Goal: Use online tool/utility: Use online tool/utility

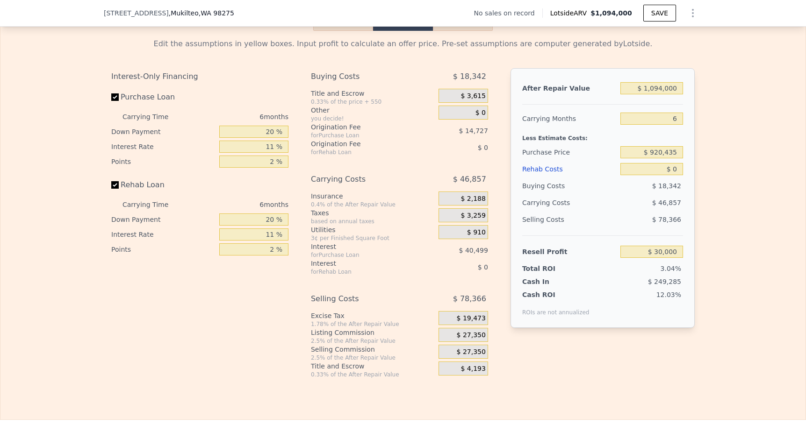
scroll to position [1433, 0]
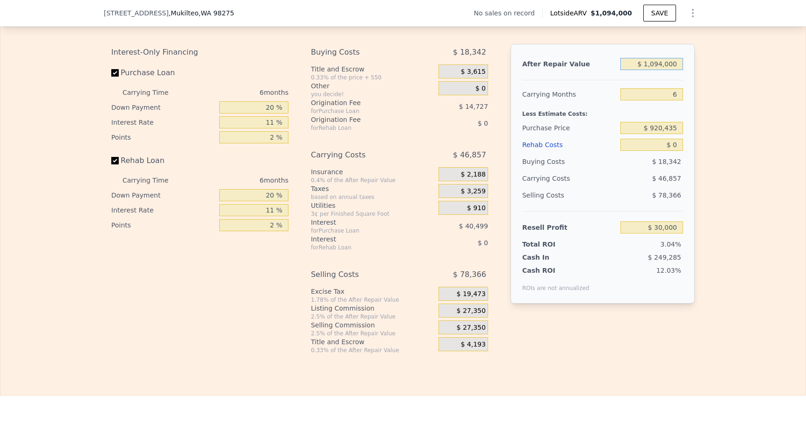
click at [680, 61] on input "$ 1,094,000" at bounding box center [651, 64] width 63 height 12
type input "$ 1"
type input "-$ 983,995"
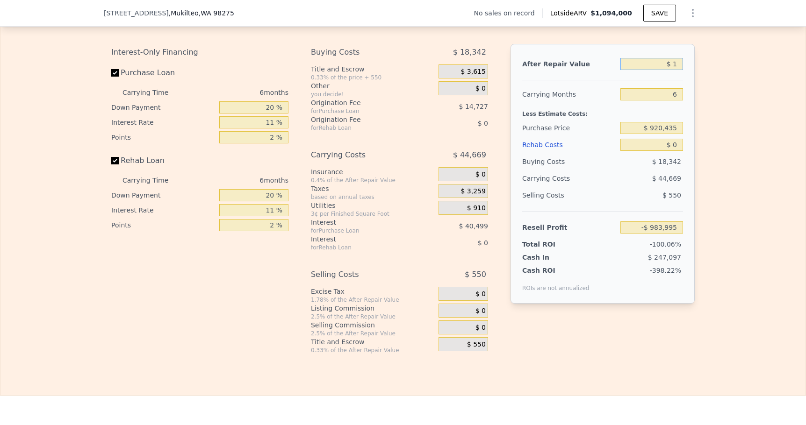
type input "$ 11"
type input "-$ 983,985"
type input "$ 110"
type input "-$ 983,894"
type input "$ 1,100"
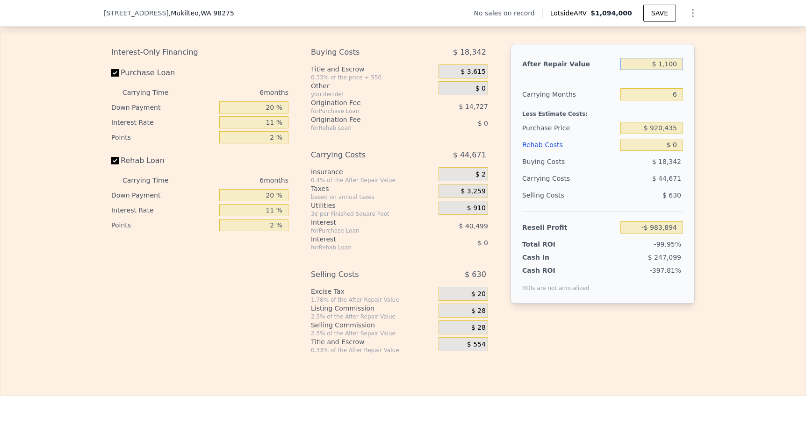
type input "-$ 982,978"
type input "$ 11,000"
type input "-$ 973,801"
type input "$ 110,000"
type input "-$ 882,040"
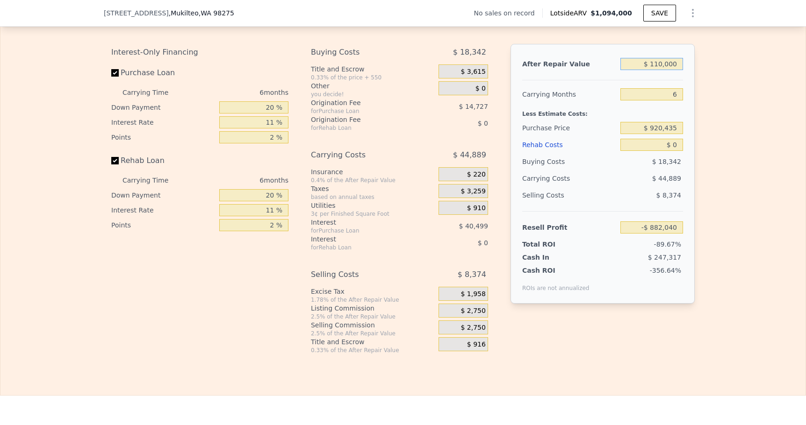
type input "$ 1,100,000"
type input "$ 35,561"
click at [678, 125] on input "$ 920,435" at bounding box center [651, 128] width 63 height 12
type input "$ 800,000"
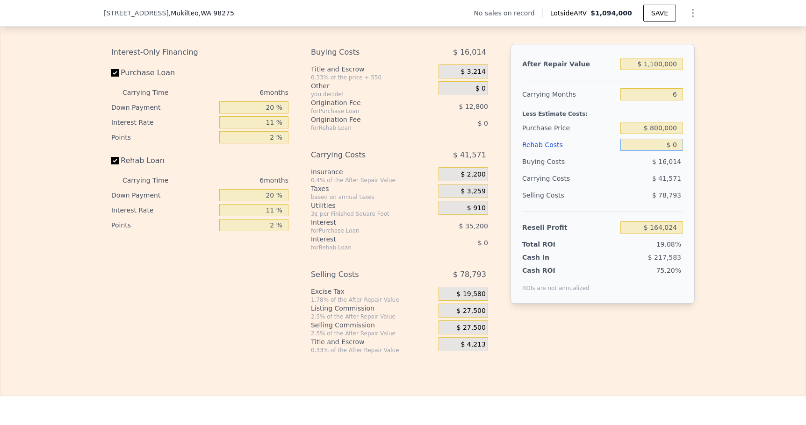
click at [681, 141] on input "$ 0" at bounding box center [651, 145] width 63 height 12
type input "$ 163,622"
type input "$ 1"
type input "$ 163,621"
type input "$ 15"
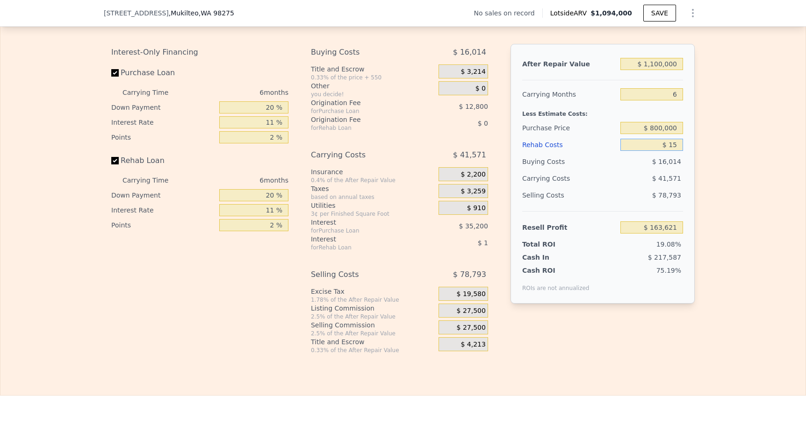
type input "$ 163,607"
type input "$ 150"
type input "$ 163,464"
type input "$ 1,500"
type input "$ 162,032"
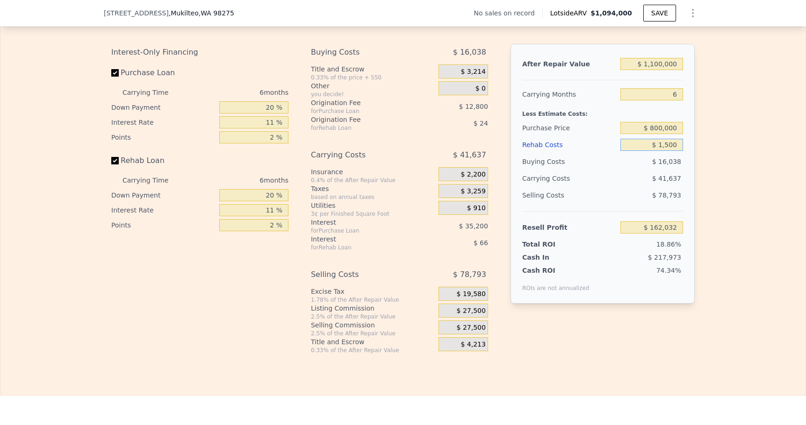
type input "$ 15,000"
type input "$ 147,722"
type input "$ 150,000"
type input "$ 4,622"
click at [660, 129] on input "$ 800,000" at bounding box center [651, 128] width 63 height 12
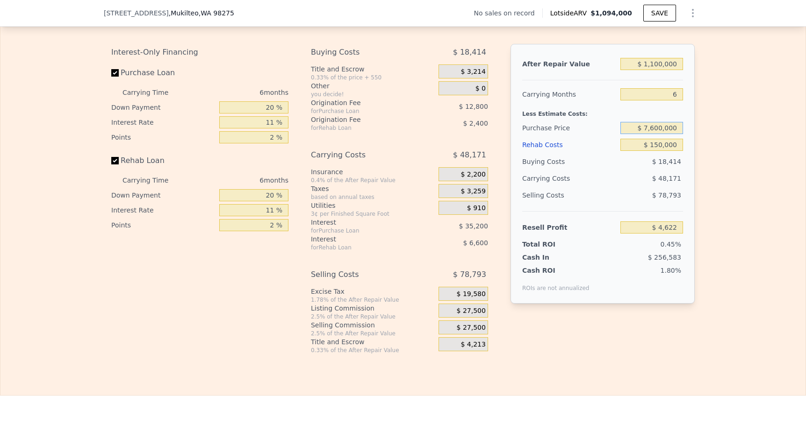
type input "$ 760,000"
drag, startPoint x: 660, startPoint y: 129, endPoint x: 682, endPoint y: 129, distance: 22.0
click at [666, 129] on input "$ 760,000" at bounding box center [651, 128] width 63 height 12
click at [709, 136] on div "Edit the assumptions in yellow boxes. Input profit to calculate an offer price.…" at bounding box center [402, 181] width 805 height 348
type input "$ 47,159"
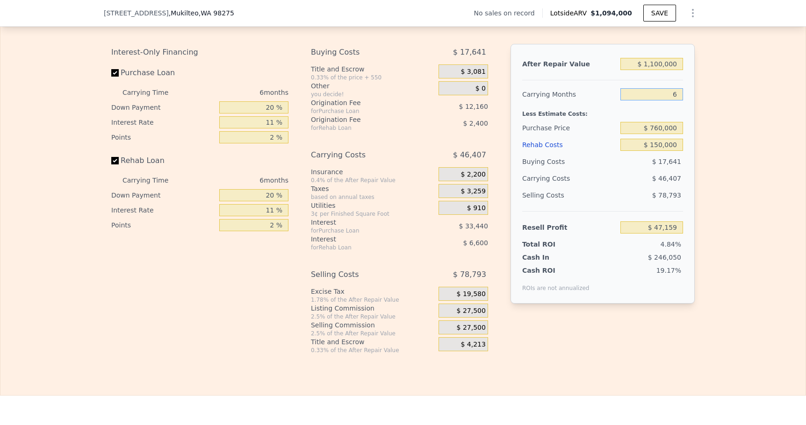
click at [681, 96] on input "6" at bounding box center [651, 94] width 63 height 12
type input "5"
type input "$ 54,894"
type input "5"
click at [735, 122] on div "Edit the assumptions in yellow boxes. Input profit to calculate an offer price.…" at bounding box center [402, 181] width 805 height 348
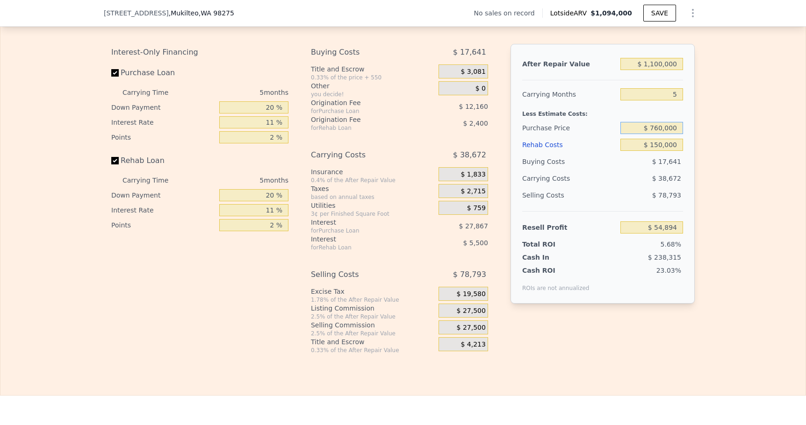
click at [660, 128] on input "$ 760,000" at bounding box center [651, 128] width 63 height 12
type input "$ 850,000"
click at [680, 146] on input "$ 150,000" at bounding box center [651, 145] width 63 height 12
type input "-$ 40,146"
click at [680, 146] on input "$ 150,000" at bounding box center [651, 145] width 63 height 12
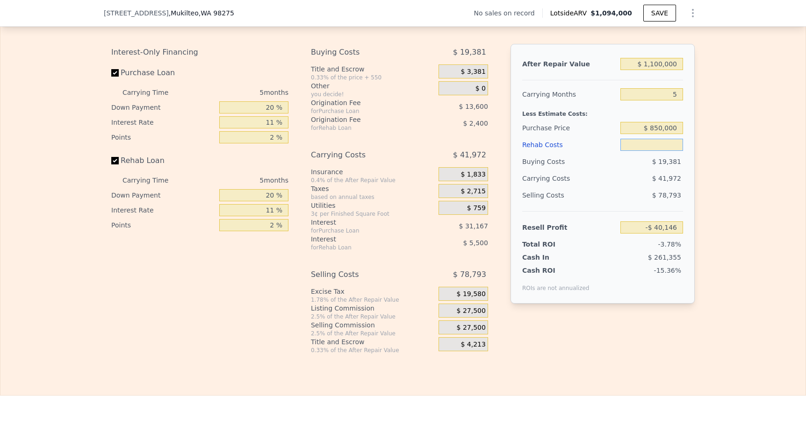
type input "$ 2"
type input "$ 117,752"
type input "$ 25"
type input "$ 117,729"
type input "$ 25"
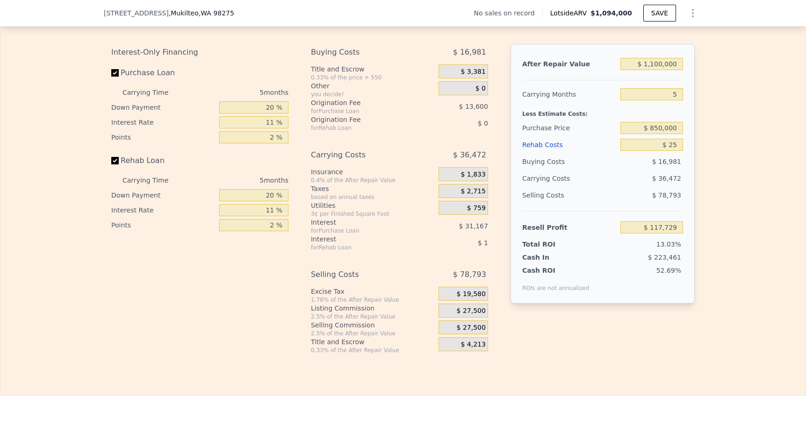
click at [764, 144] on div "Edit the assumptions in yellow boxes. Input profit to calculate an offer price.…" at bounding box center [402, 181] width 805 height 348
click at [676, 62] on input "$ 1,100,000" at bounding box center [651, 64] width 63 height 12
type input "$ 9"
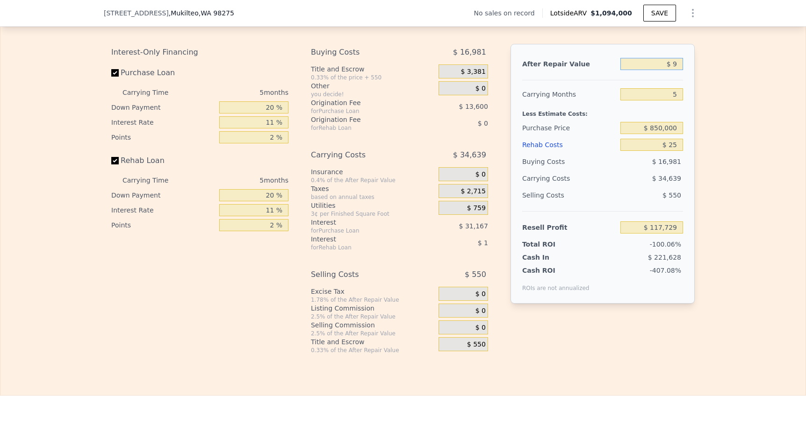
type input "-$ 902,186"
type input "$ 99"
type input "-$ 902,102"
type input "$ 995"
type input "-$ 901,273"
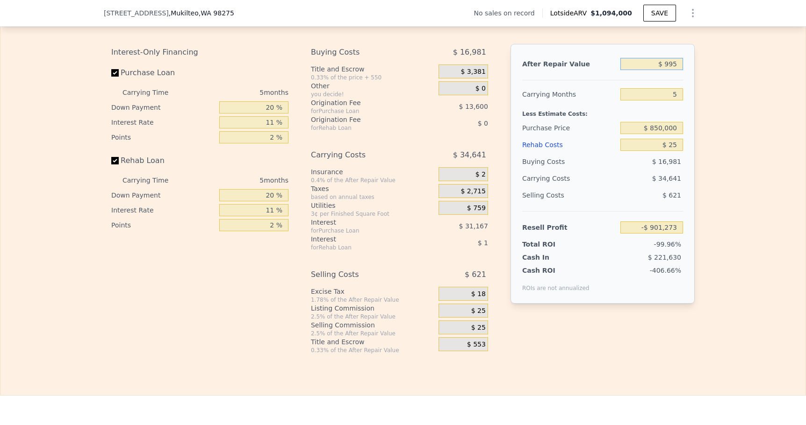
type input "$ 9,950"
type input "-$ 892,970"
type input "$ 99,500"
type input "-$ 809,939"
type input "$ 995,000"
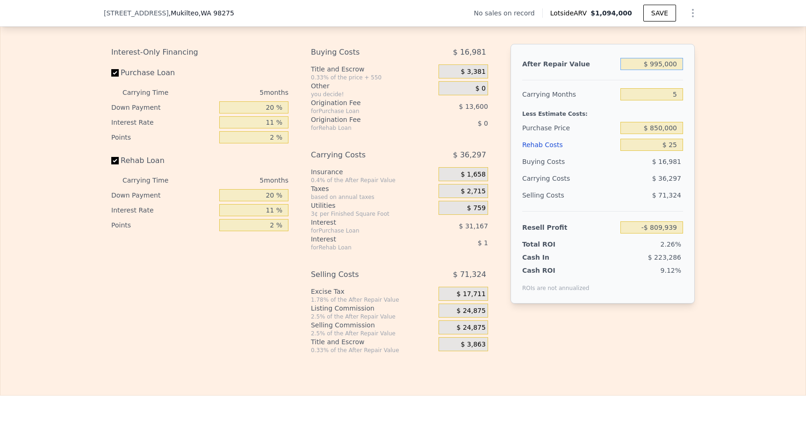
type input "$ 20,373"
click at [679, 98] on input "5" at bounding box center [651, 94] width 63 height 12
type input "3"
type input "$ 34,892"
type input "3"
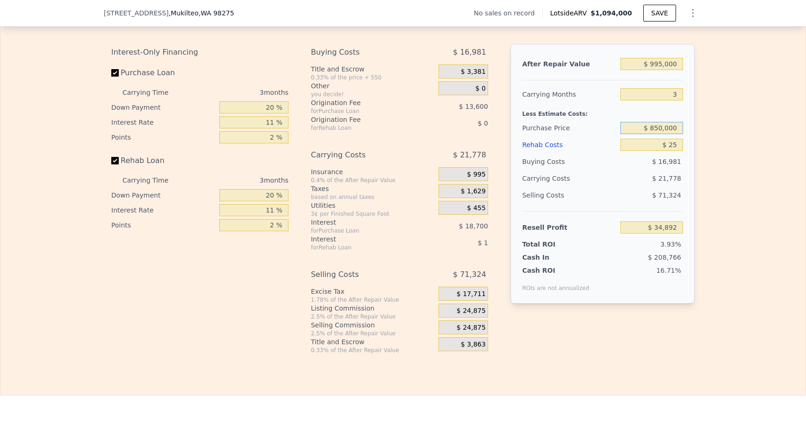
click at [678, 126] on input "$ 850,000" at bounding box center [651, 128] width 63 height 12
click at [682, 141] on input "$ 25" at bounding box center [651, 145] width 63 height 12
click at [681, 145] on input "$ 25" at bounding box center [651, 145] width 63 height 12
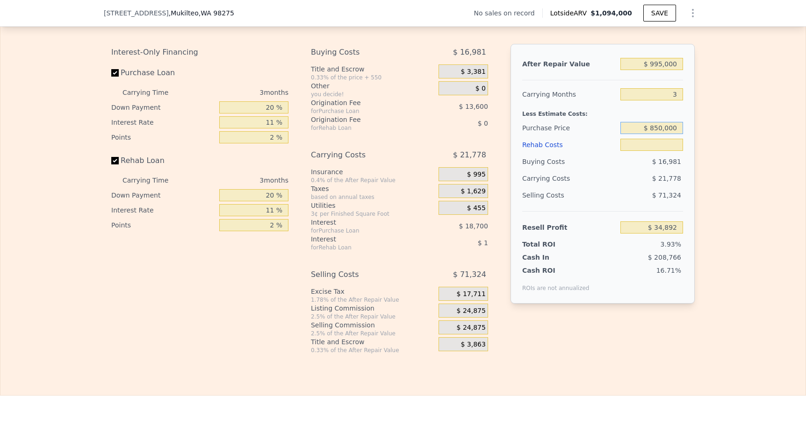
click at [660, 128] on input "$ 850,000" at bounding box center [651, 128] width 63 height 12
type input "$ 800,000"
type input "$ 25"
click at [666, 150] on input "$ 25" at bounding box center [651, 145] width 63 height 12
type input "$ 86,957"
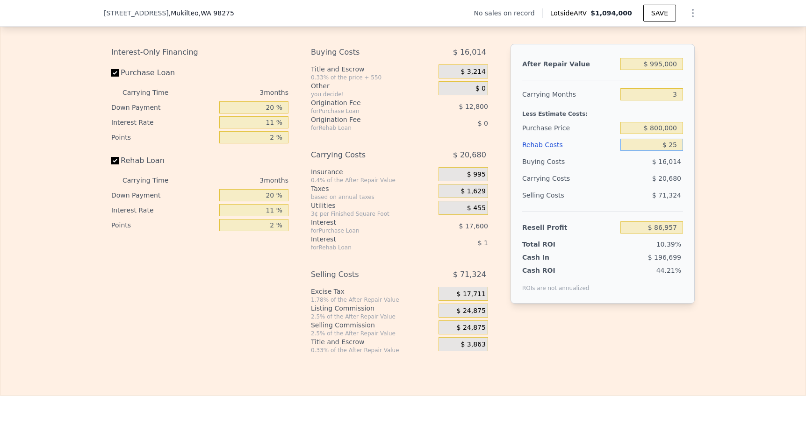
type input "$ 250"
type input "$ 86,722"
type input "$ 2,500"
type input "$ 84,388"
type input "$ 25,000"
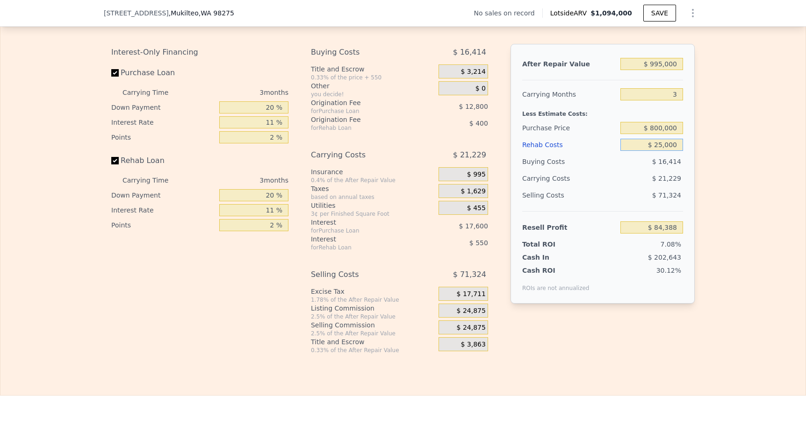
type input "$ 61,033"
type input "$ 250,000"
type input "-$ 172,517"
type input "$ 25,000"
type input "$ 61,033"
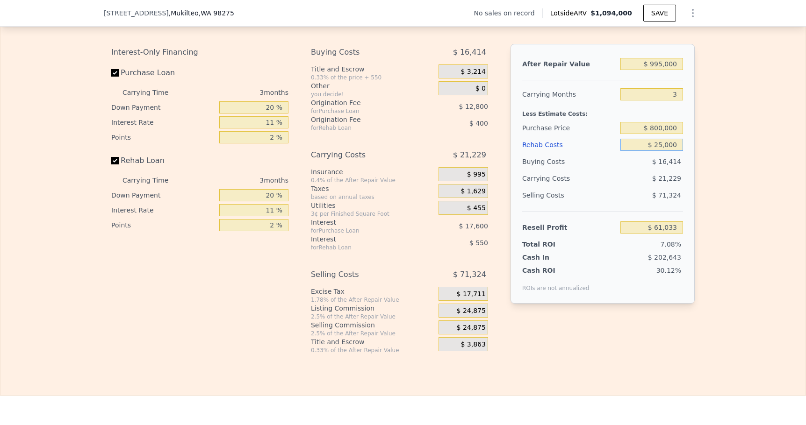
type input "$ 2,500"
type input "$ 84,388"
type input "$ 250"
type input "$ 86,722"
type input "$ 25"
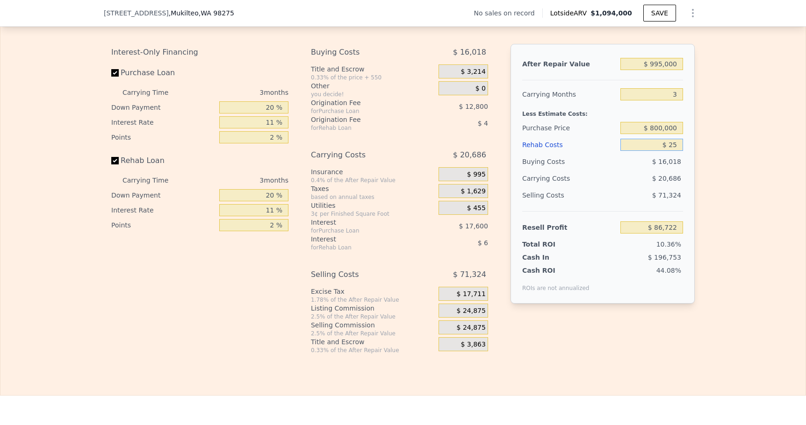
type input "$ 86,957"
type input "$ 2"
type input "$ 86,980"
type input "$ 1"
type input "$ 86,981"
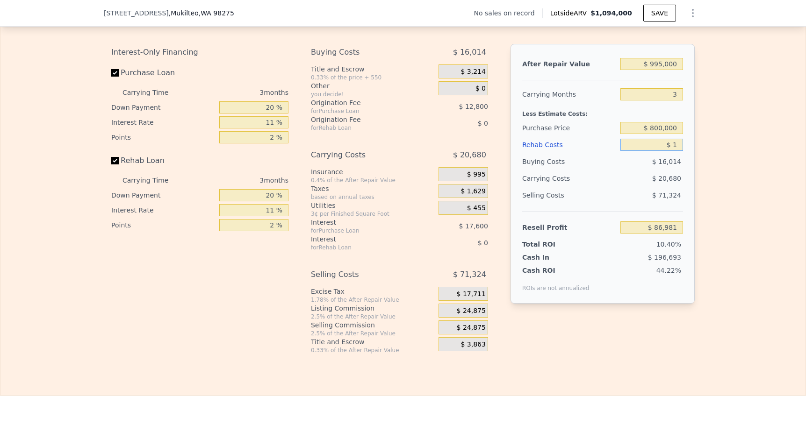
type input "$ 15"
type input "$ 86,967"
type input "$ 150"
type input "$ 86,827"
type input "$ 1,500"
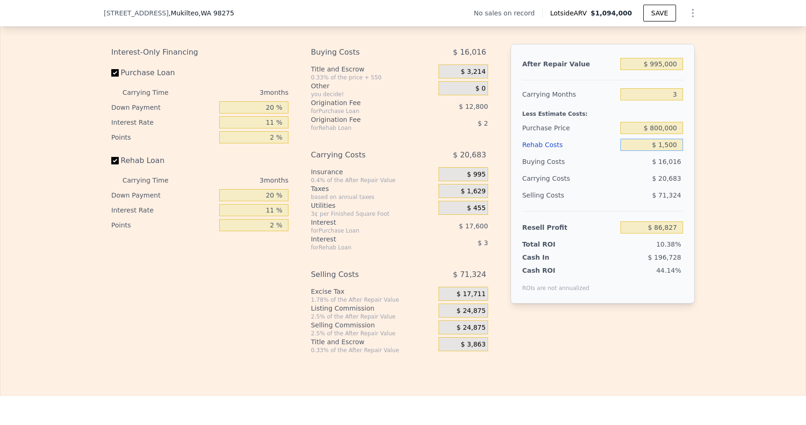
type input "$ 85,425"
type input "$ 15,000"
type input "$ 71,412"
click at [764, 199] on div "Edit the assumptions in yellow boxes. Input profit to calculate an offer price.…" at bounding box center [402, 181] width 805 height 348
click at [679, 144] on input "$ 15,000" at bounding box center [651, 145] width 63 height 12
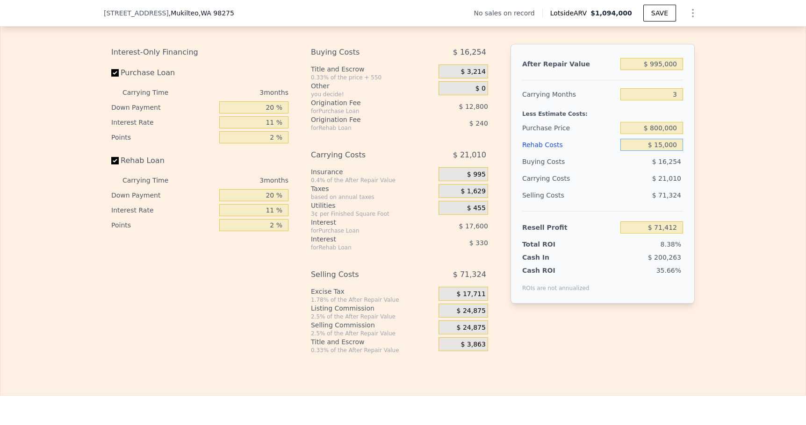
click at [679, 144] on input "$ 15,000" at bounding box center [651, 145] width 63 height 12
type input "$ 1"
type input "$ 86,981"
type input "$ 10"
type input "$ 86,972"
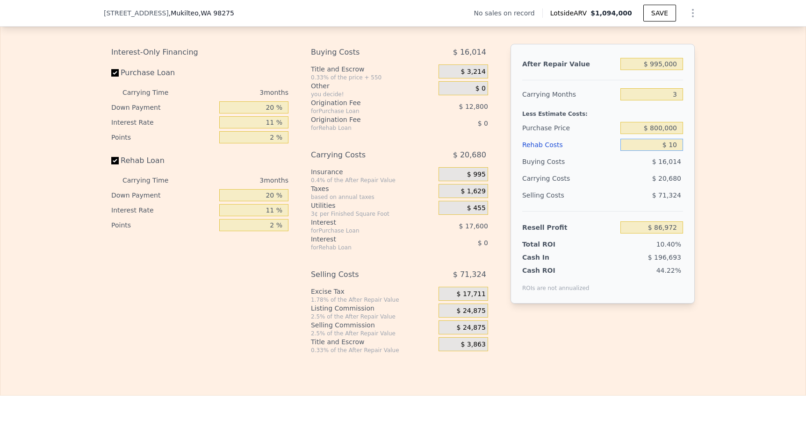
type input "$ 100"
type input "$ 86,877"
type input "$ 1,000"
type input "$ 85,945"
type input "$ 10,000"
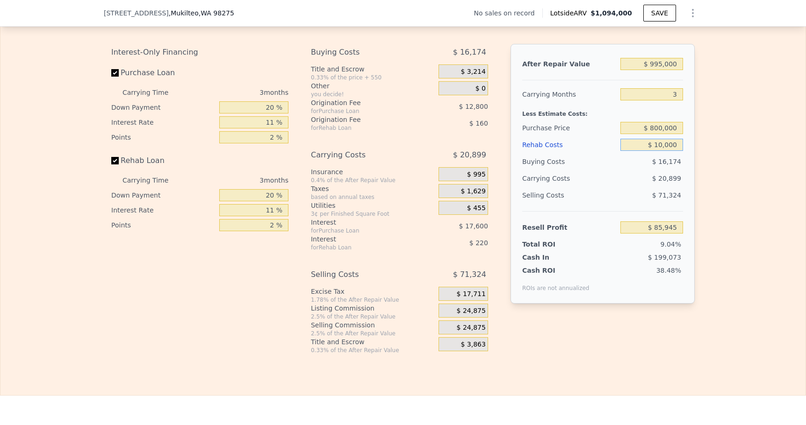
type input "$ 76,603"
type input "$ 100,000"
type input "-$ 16,817"
click at [678, 129] on input "$ 800,000" at bounding box center [651, 128] width 63 height 12
click at [714, 140] on div "Edit the assumptions in yellow boxes. Input profit to calculate an offer price.…" at bounding box center [402, 181] width 805 height 348
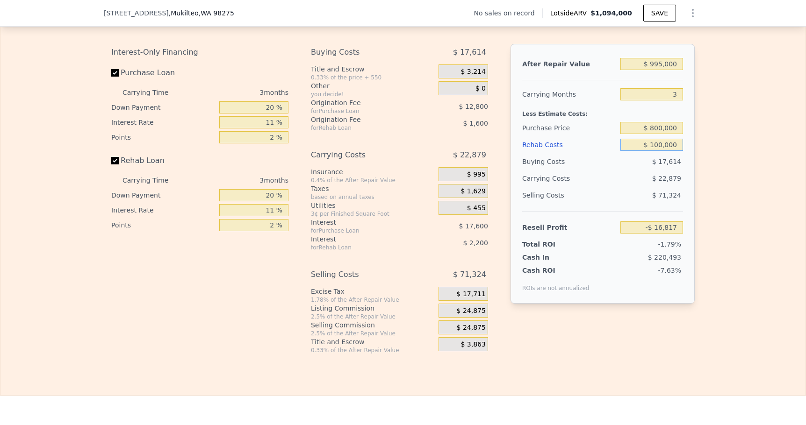
click at [678, 144] on input "$ 100,000" at bounding box center [651, 145] width 63 height 12
type input "$ 1"
type input "$ 86,981"
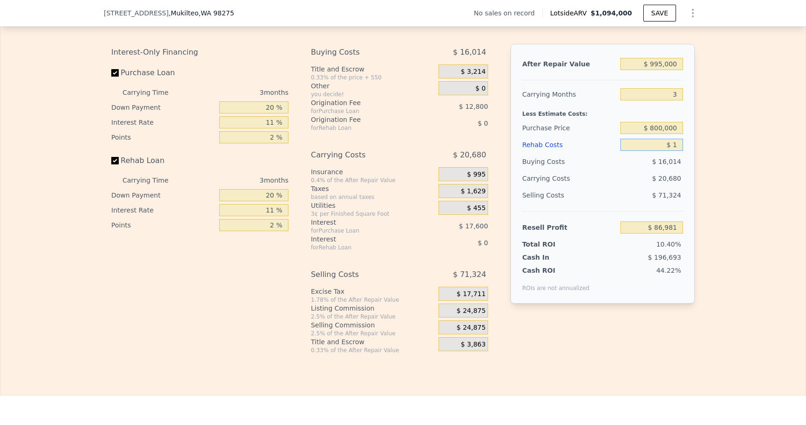
type input "$ 15"
type input "$ 86,967"
type input "$ 150"
type input "$ 86,827"
type input "$ 1,500"
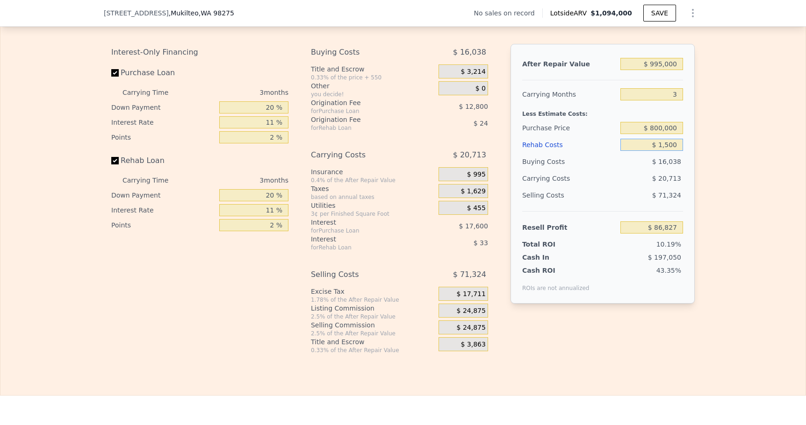
type input "$ 85,425"
type input "$ 15,000"
type input "$ 71,412"
click at [759, 148] on div "Edit the assumptions in yellow boxes. Input profit to calculate an offer price.…" at bounding box center [402, 181] width 805 height 348
click at [679, 97] on input "3" at bounding box center [651, 94] width 63 height 12
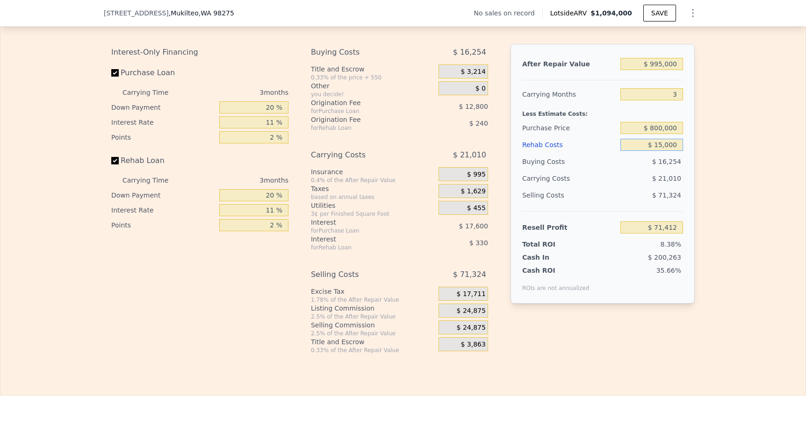
click at [679, 143] on input "$ 15,000" at bounding box center [651, 145] width 63 height 12
type input "$ 1"
type input "$ 86,981"
type input "$ 11"
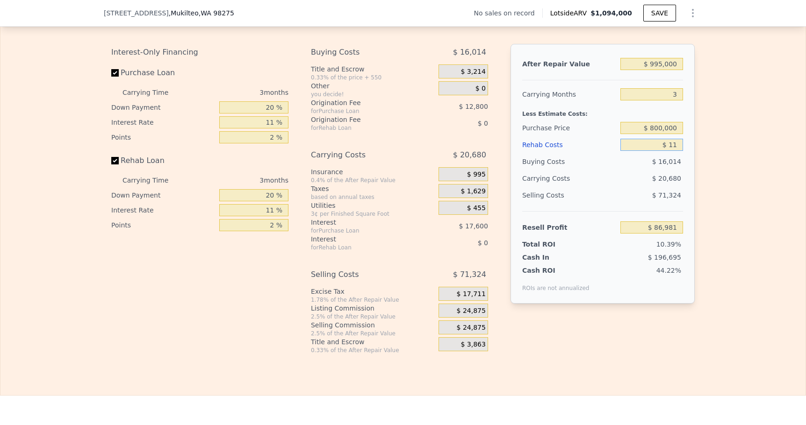
type input "$ 86,971"
type input "$ 115"
type input "$ 86,862"
type input "$ 1,150"
type input "$ 85,790"
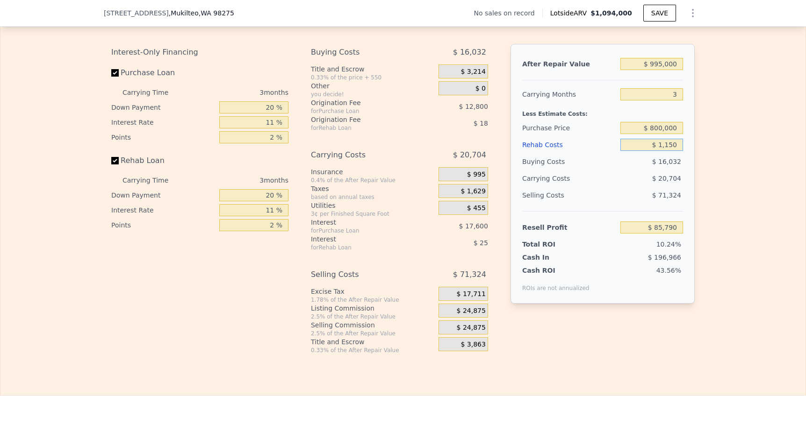
type input "$ 11,500"
type input "$ 75,046"
type input "$ 115,000"
type input "-$ 32,387"
click at [679, 127] on input "$ 800,000" at bounding box center [651, 128] width 63 height 12
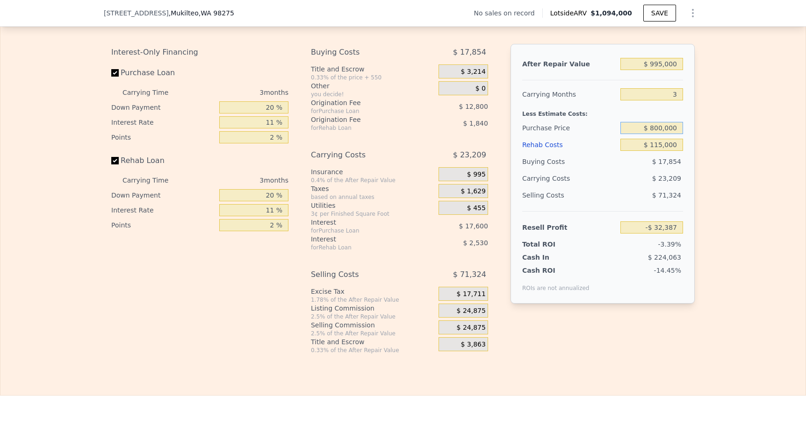
click at [679, 127] on input "$ 800,000" at bounding box center [651, 128] width 63 height 12
type input "$ 8"
type input "$ 775,000"
click at [753, 198] on div "Edit the assumptions in yellow boxes. Input profit to calculate an offer price.…" at bounding box center [402, 181] width 805 height 348
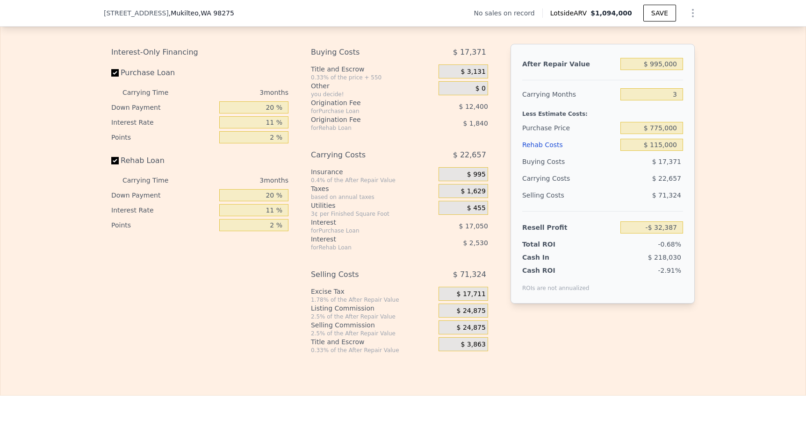
type input "-$ 6,352"
click at [662, 128] on input "$ 775,000" at bounding box center [651, 128] width 63 height 12
type input "$ 770,000"
click at [768, 161] on div "Edit the assumptions in yellow boxes. Input profit to calculate an offer price.…" at bounding box center [402, 181] width 805 height 348
type input "-$ 1,147"
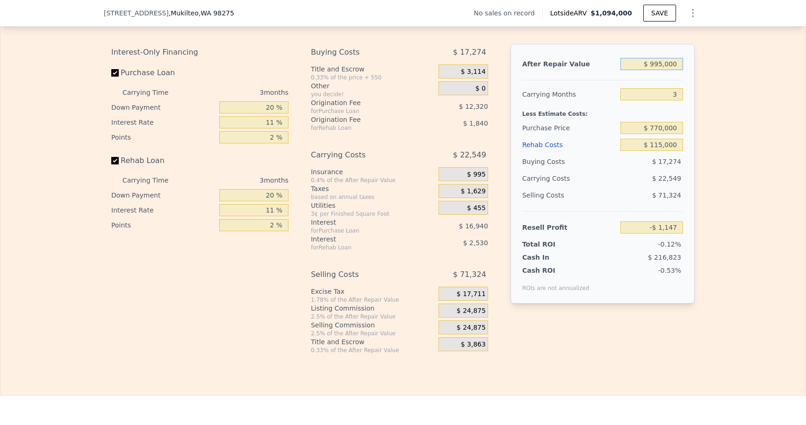
click at [662, 63] on input "$ 995,000" at bounding box center [651, 64] width 63 height 12
click at [726, 167] on div "Edit the assumptions in yellow boxes. Input profit to calculate an offer price.…" at bounding box center [402, 181] width 805 height 348
type input "$ 1,094,000"
type input "6"
type input "$ 0"
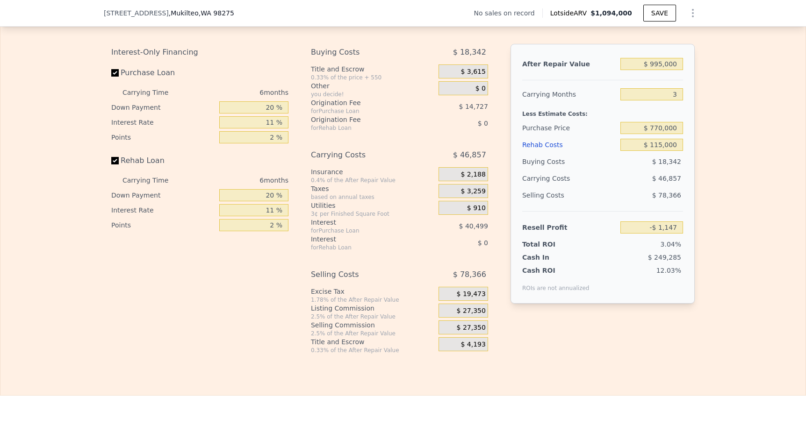
type input "$ 30,000"
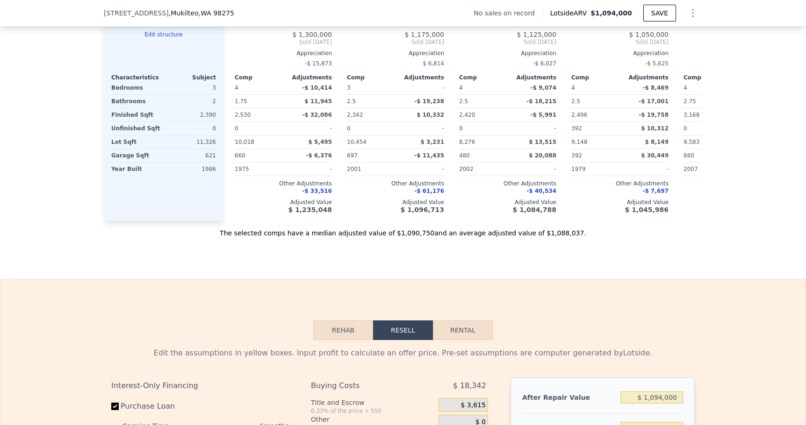
scroll to position [1321, 0]
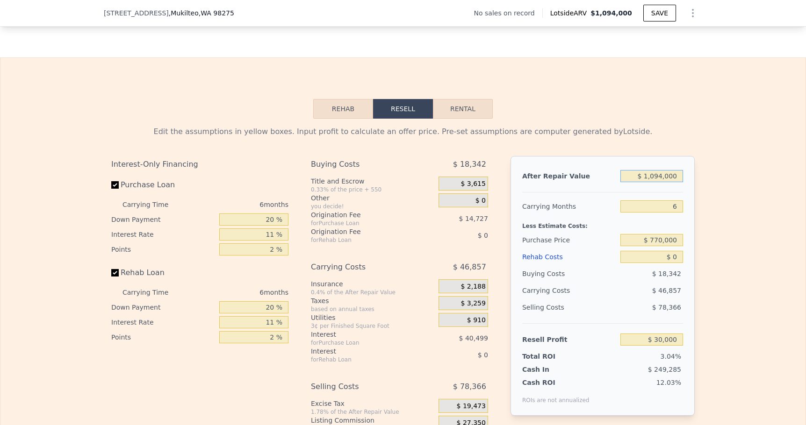
click at [680, 173] on input "$ 1,094,000" at bounding box center [651, 176] width 63 height 12
type input "$ 9"
type input "-$ 983,987"
type input "$ 995"
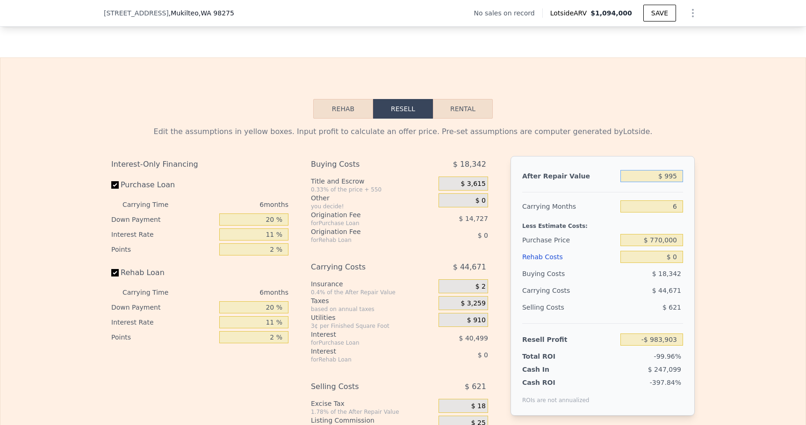
type input "-$ 983,074"
type input "$ 9,950"
type input "-$ 974,774"
type input "$ 99,500"
type input "-$ 891,773"
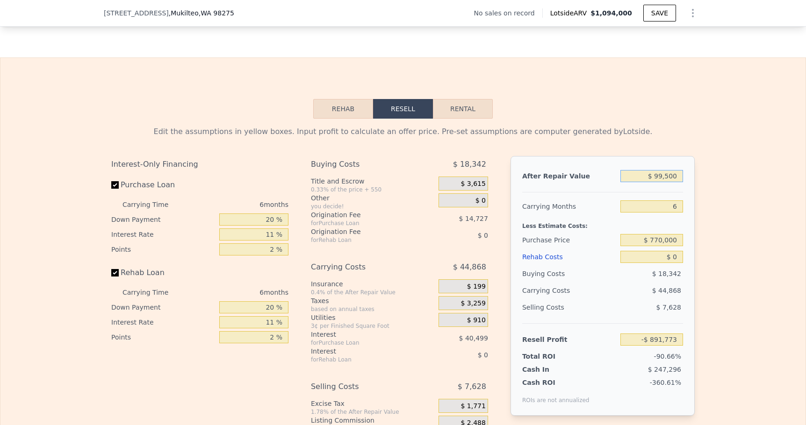
type input "$ 995,000"
type input "-$ 61,760"
click at [675, 208] on input "6" at bounding box center [651, 207] width 63 height 12
type input "3"
type input "-$ 38,430"
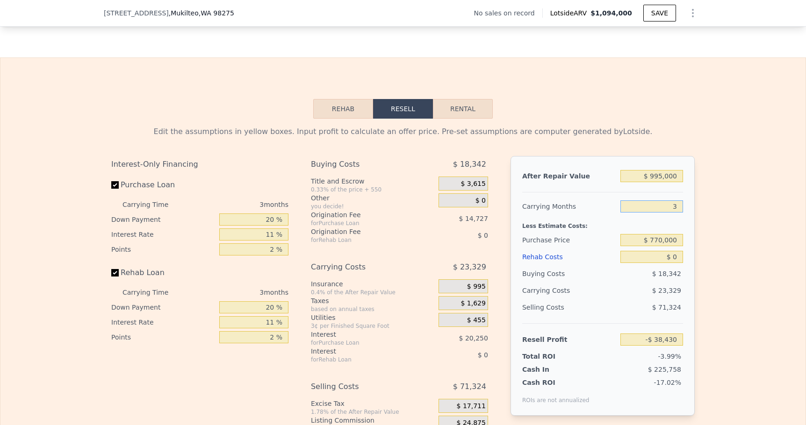
type input "3"
click at [677, 238] on input "$ 770,000" at bounding box center [651, 240] width 63 height 12
type input "$ 760"
click at [678, 207] on input "3" at bounding box center [651, 207] width 63 height 12
type input "$ 919,254"
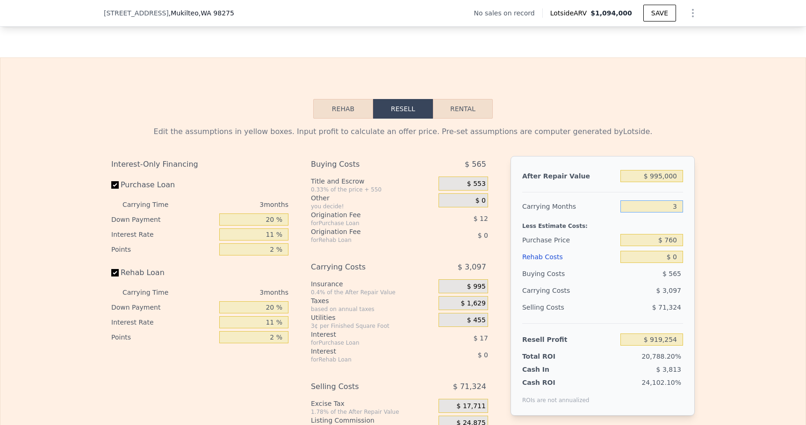
type input "3"
type input "4"
type input "$ 918,221"
type input "5"
type input "$ 917,189"
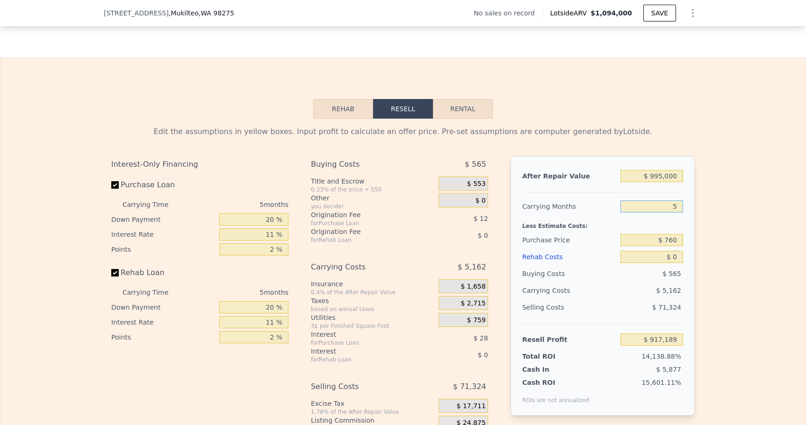
type input "5"
click at [681, 241] on input "$ 760" at bounding box center [651, 240] width 63 height 12
type input "$ 760,000"
click at [676, 259] on input "$ 0" at bounding box center [651, 257] width 63 height 12
type input "$ 115,438"
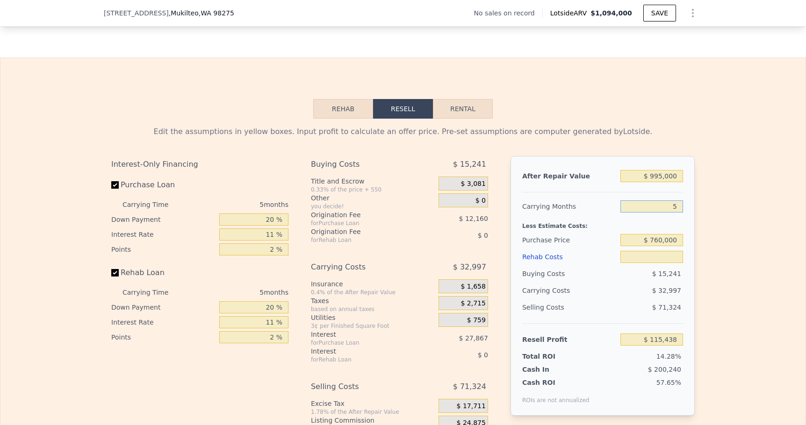
click at [679, 206] on input "5" at bounding box center [651, 207] width 63 height 12
type input "4"
type input "$ 0"
type input "$ 122,037"
type input "4"
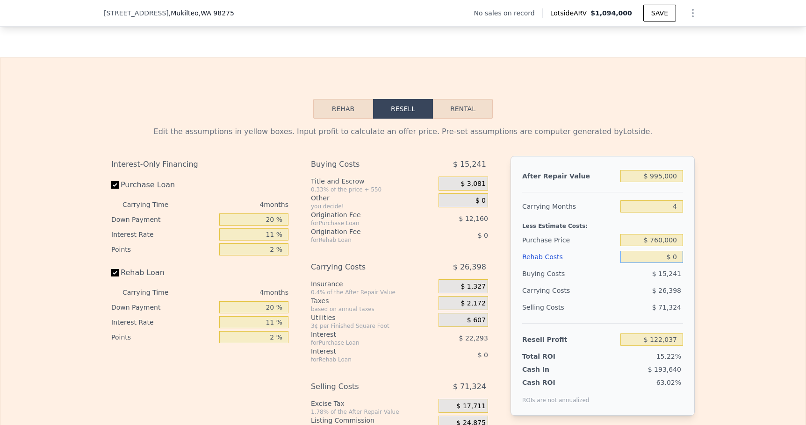
click at [677, 260] on input "$ 0" at bounding box center [651, 257] width 63 height 12
type input "$ 2"
type input "$ 122,035"
type input "$ 20"
type input "$ 122,017"
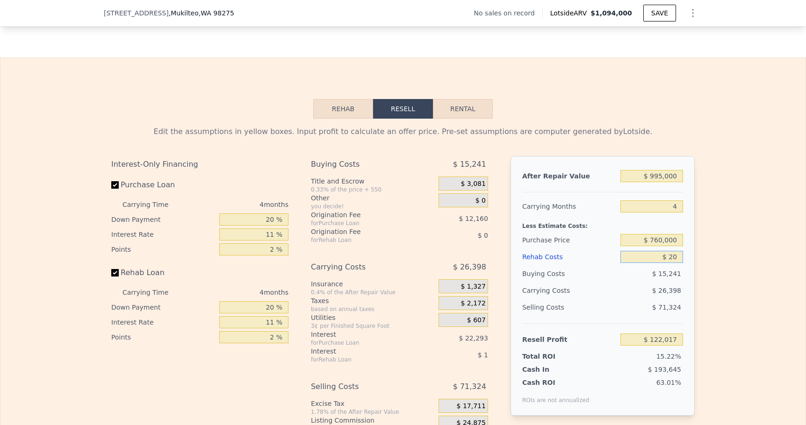
type input "$ 200"
type input "$ 121,830"
type input "$ 2,000"
type input "$ 119,945"
type input "$ 20,000"
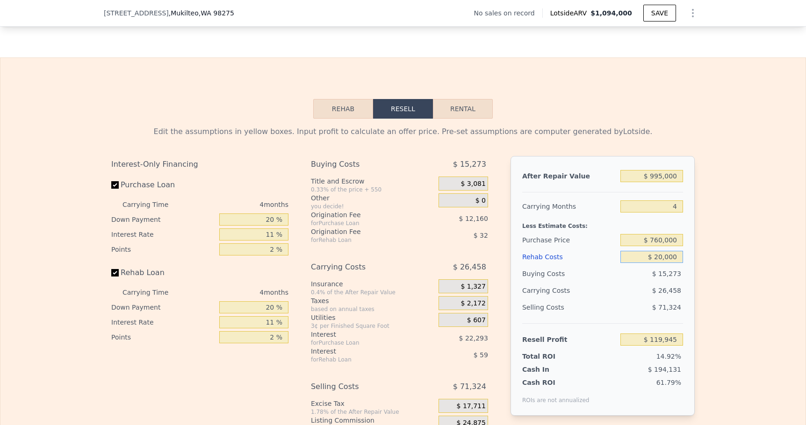
type input "$ 101,129"
click at [737, 316] on div "Edit the assumptions in yellow boxes. Input profit to calculate an offer price.…" at bounding box center [402, 293] width 805 height 348
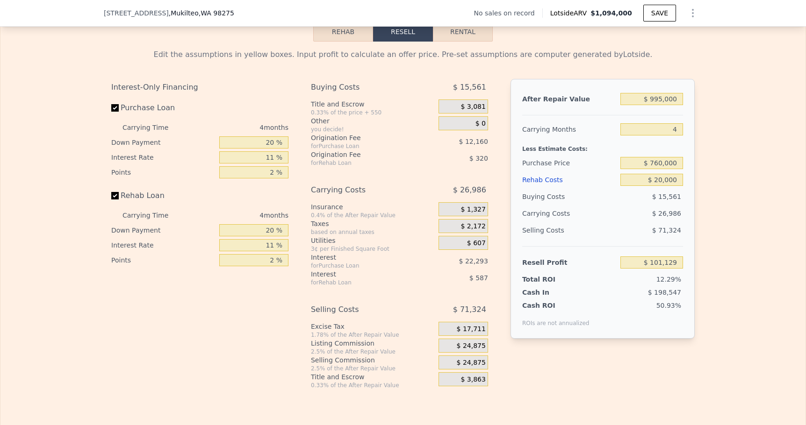
scroll to position [1400, 0]
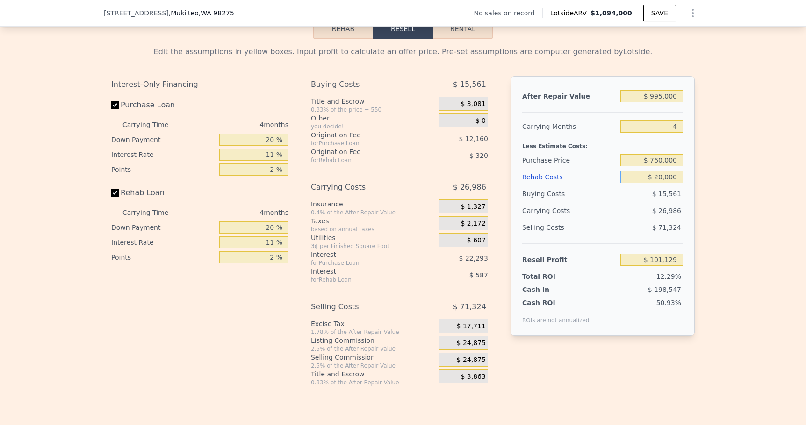
click at [678, 179] on input "$ 20,000" at bounding box center [651, 177] width 63 height 12
type input "$ 2"
type input "$ 122,035"
type input "$ 200"
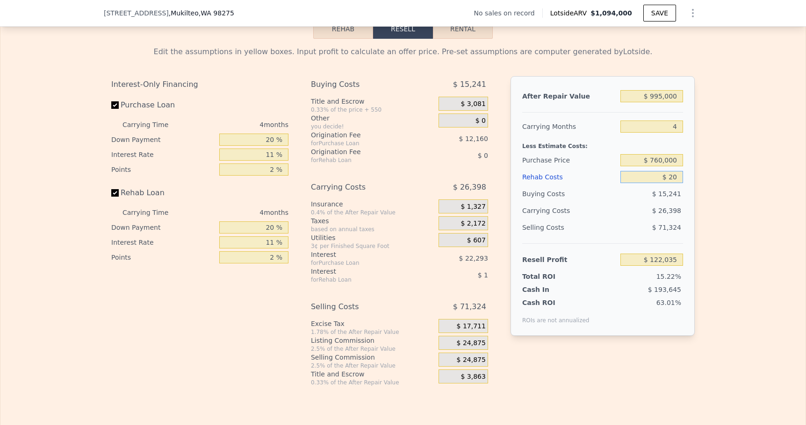
type input "$ 122,017"
type input "$ 2,000"
type input "$ 119,945"
type input "$ 20,000"
type input "$ 101,129"
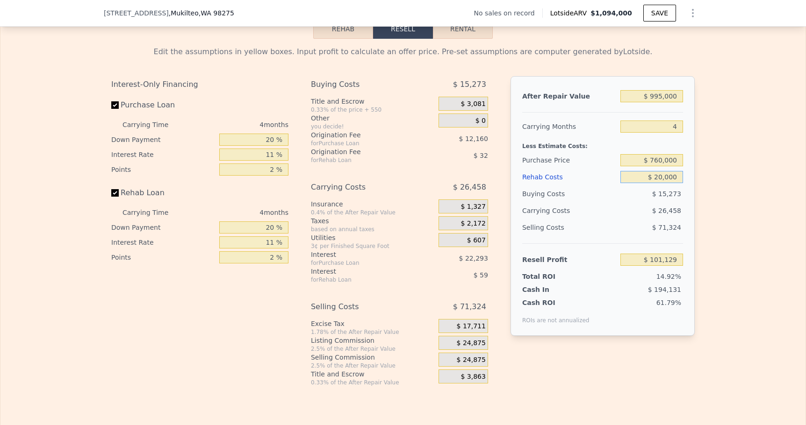
type input "$ 200,000"
type input "-$ 87,031"
click at [663, 97] on input "$ 995,000" at bounding box center [651, 96] width 63 height 12
type input "$ 99,000"
type input "-$ 918,104"
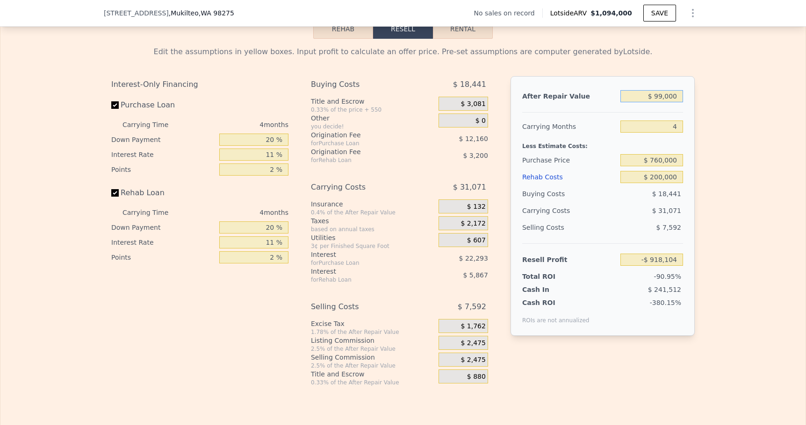
type input "$ 9,000"
type input "-$ 1,001,582"
type input "$ 000"
type input "-$ 1,009,930"
type input "$ 1,000"
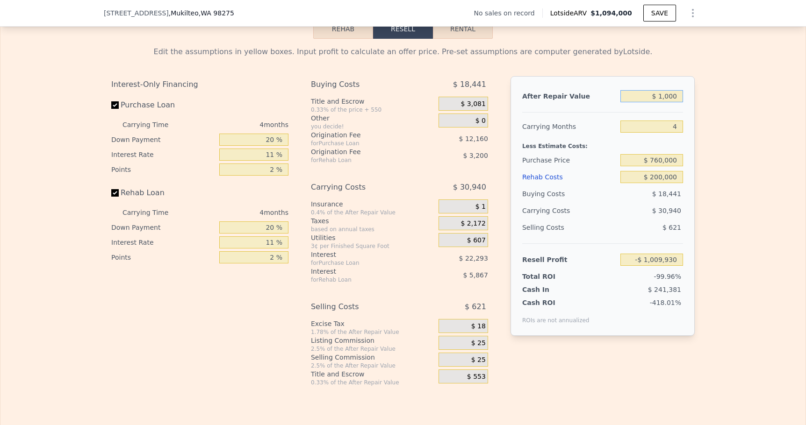
type input "-$ 1,009,002"
type input "$ 12,000"
type input "-$ 998,800"
type input "$ 120,000"
type input "-$ 898,626"
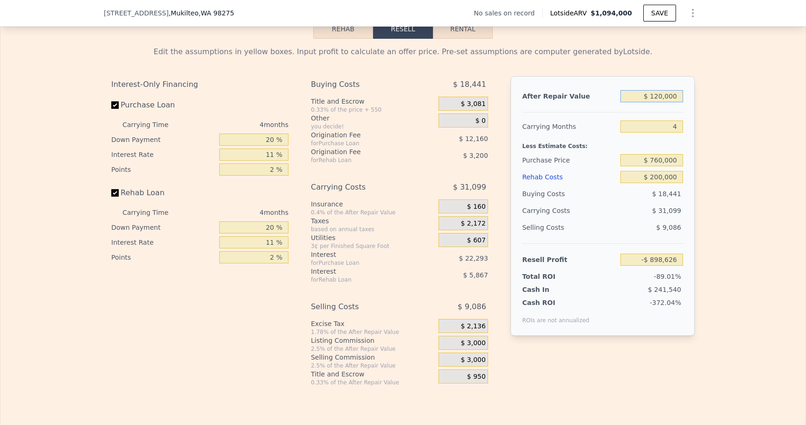
type input "$ 1,200,000"
type input "$ 103,114"
click at [722, 143] on div "Edit the assumptions in yellow boxes. Input profit to calculate an offer price.…" at bounding box center [402, 213] width 805 height 348
click at [664, 177] on input "$ 200,000" at bounding box center [651, 177] width 63 height 12
type input "$ 20,000"
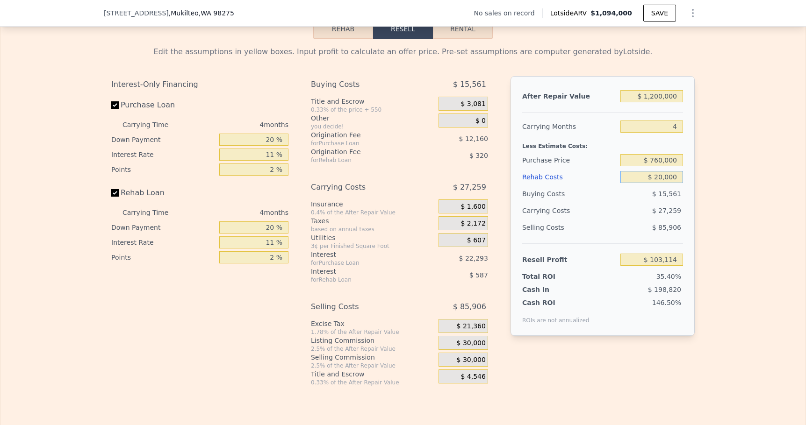
type input "$ 291,274"
type input "$ 2,000"
type input "$ 310,090"
type input "$ 000"
type input "$ 312,182"
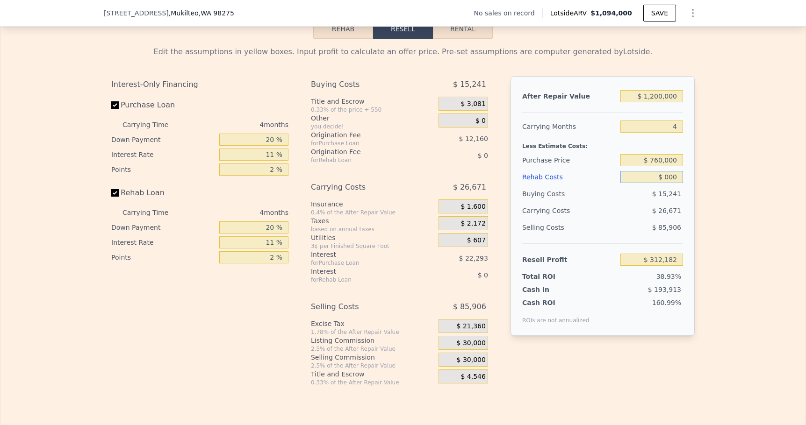
type input "$ 1,000"
type input "$ 311,138"
click at [740, 282] on div "Edit the assumptions in yellow boxes. Input profit to calculate an offer price.…" at bounding box center [402, 213] width 805 height 348
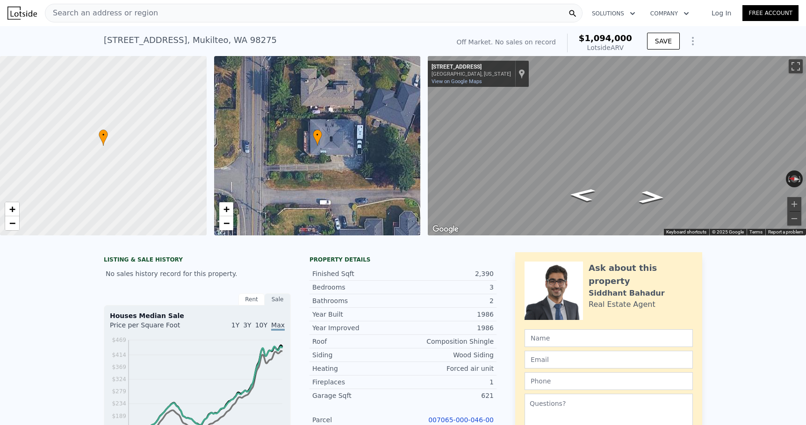
scroll to position [0, 0]
